Goal: Task Accomplishment & Management: Manage account settings

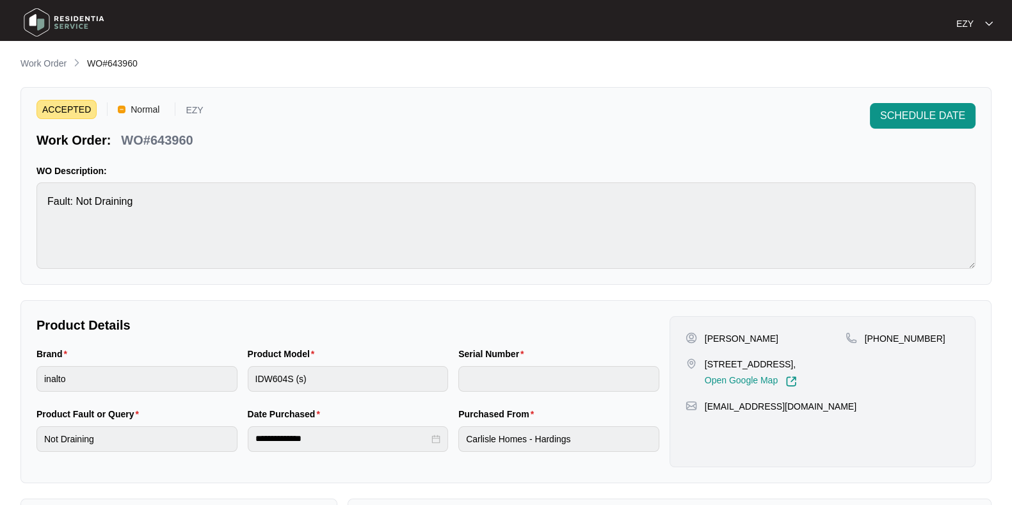
scroll to position [22, 0]
click at [179, 136] on p "WO#643960" at bounding box center [157, 140] width 72 height 18
copy p "643960"
click at [887, 112] on span "SCHEDULE DATE" at bounding box center [922, 115] width 85 height 15
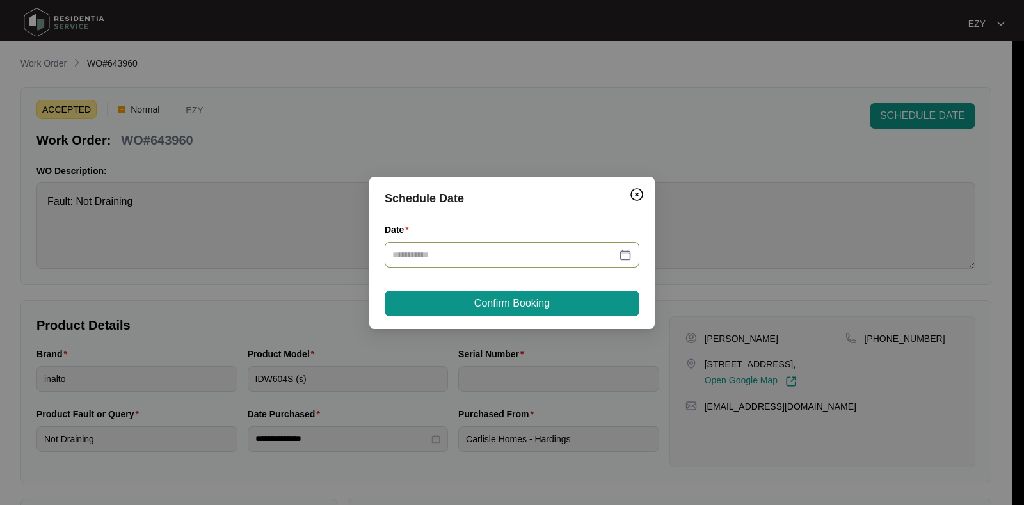
click at [460, 257] on input "Date" at bounding box center [504, 255] width 224 height 14
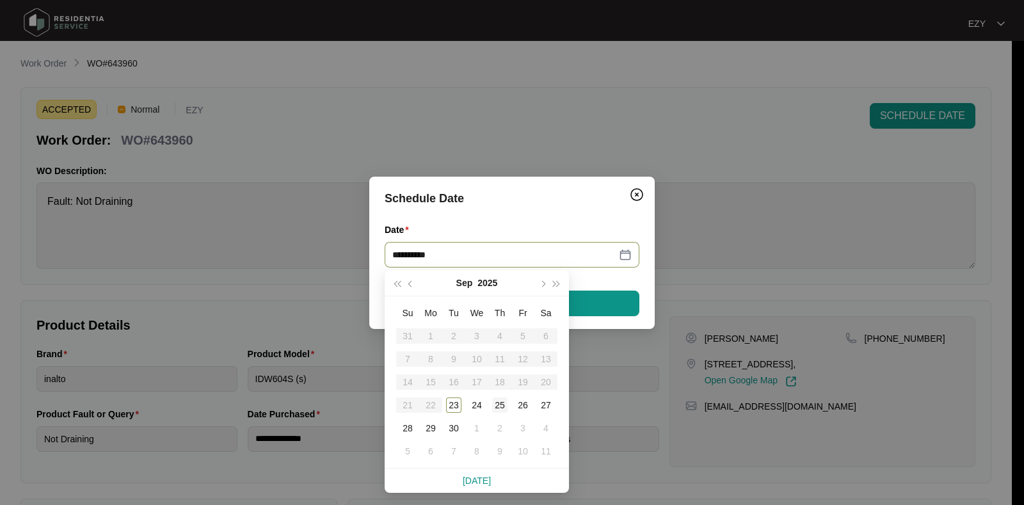
type input "**********"
click at [502, 404] on div "25" at bounding box center [499, 404] width 15 height 15
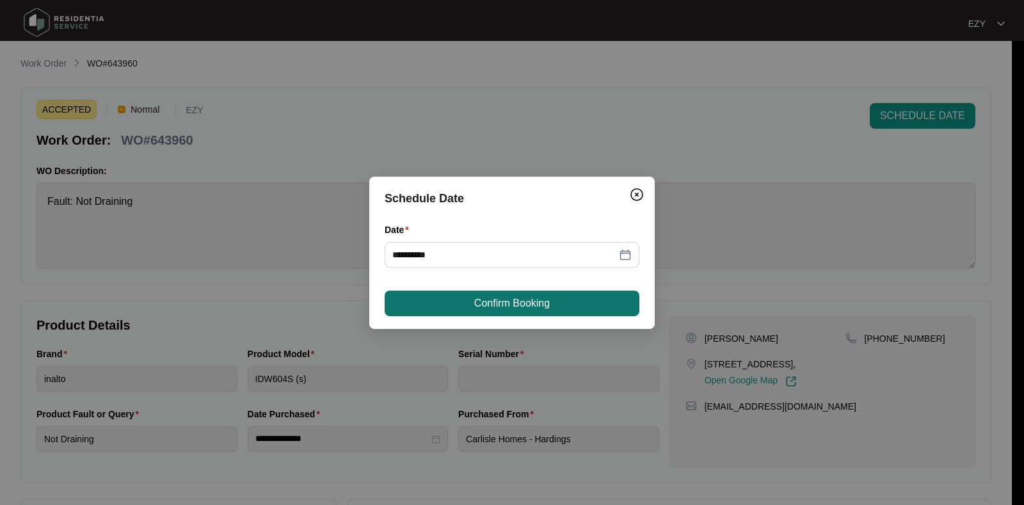
click at [521, 302] on span "Confirm Booking" at bounding box center [511, 303] width 75 height 15
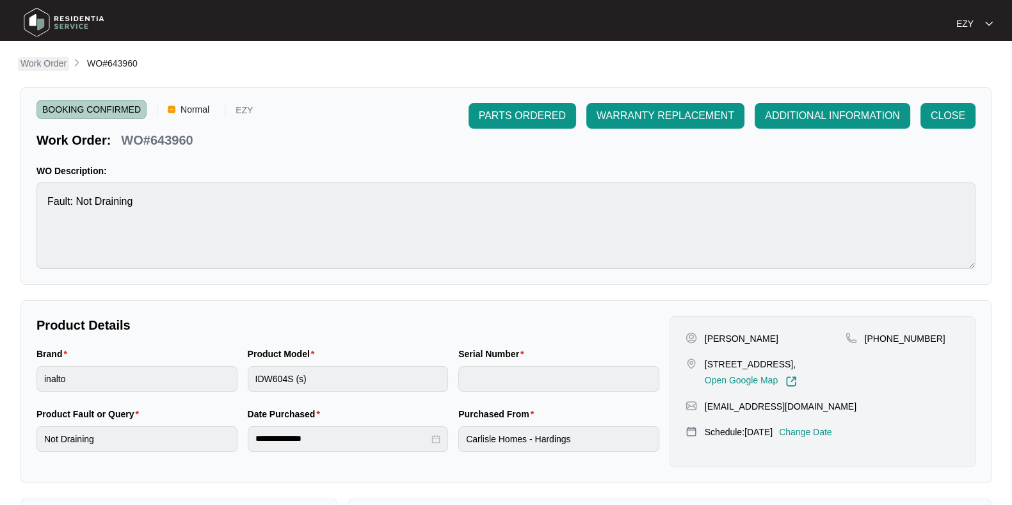
click at [42, 67] on p "Work Order" at bounding box center [43, 63] width 46 height 13
